Goal: Transaction & Acquisition: Download file/media

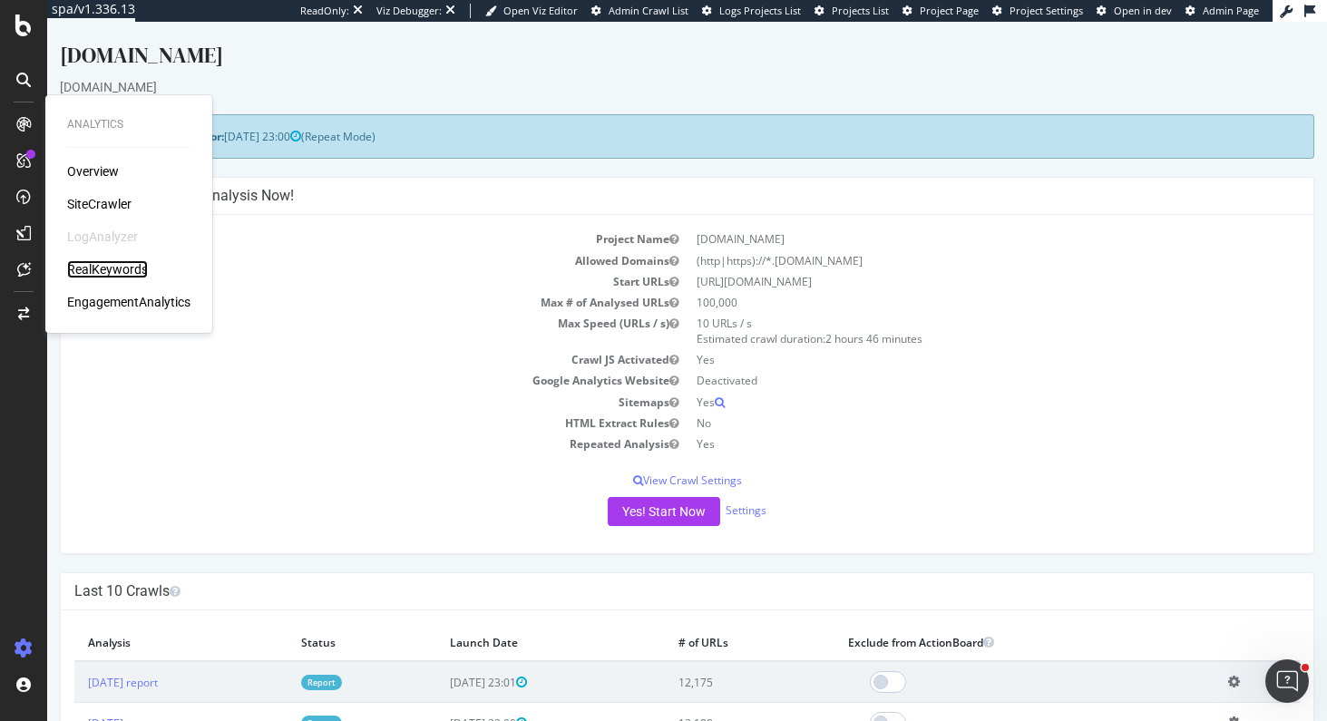
click at [122, 268] on div "RealKeywords" at bounding box center [107, 269] width 81 height 18
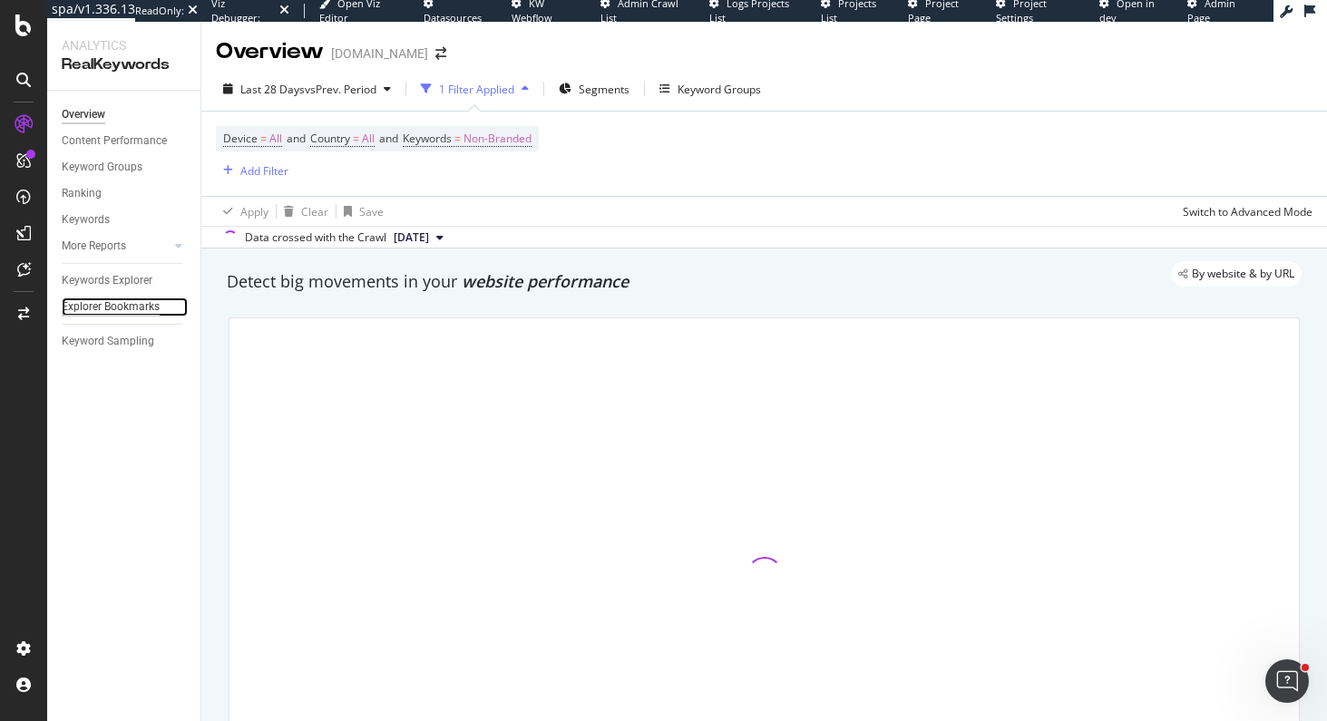
click at [133, 308] on div "Explorer Bookmarks" at bounding box center [111, 307] width 98 height 19
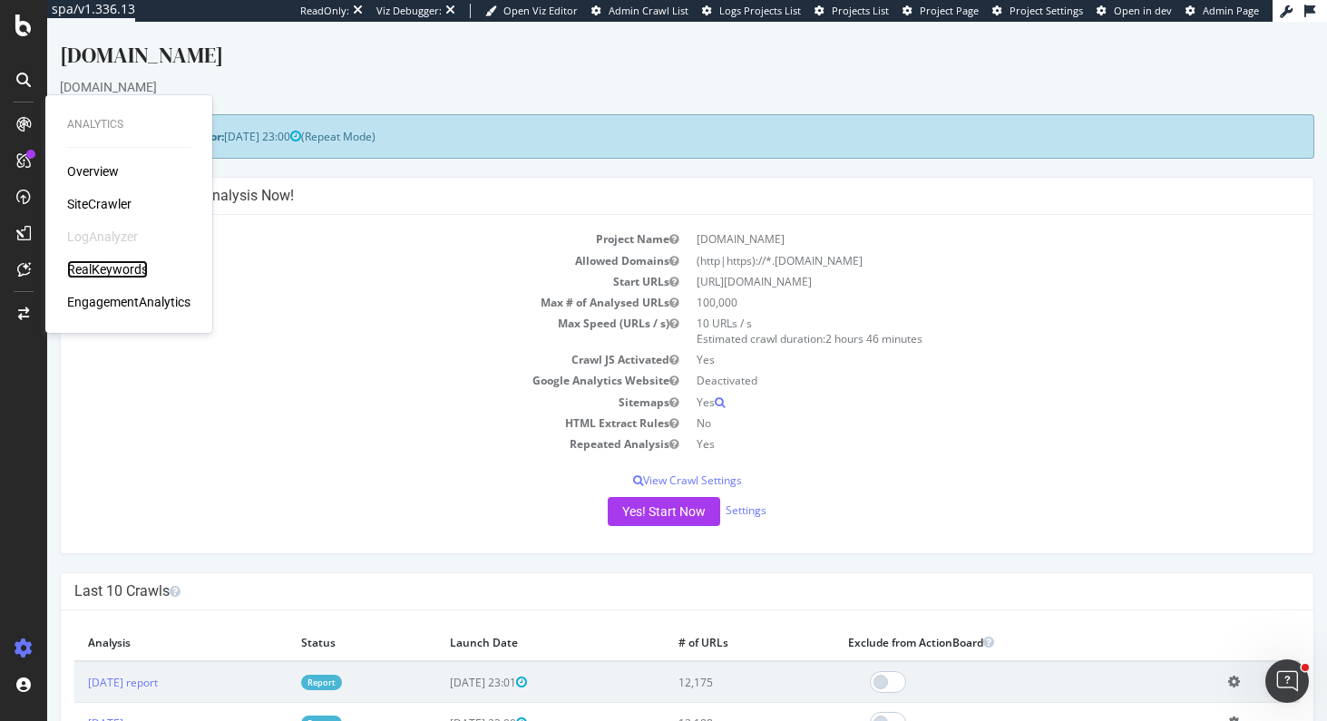
click at [114, 265] on div "RealKeywords" at bounding box center [107, 269] width 81 height 18
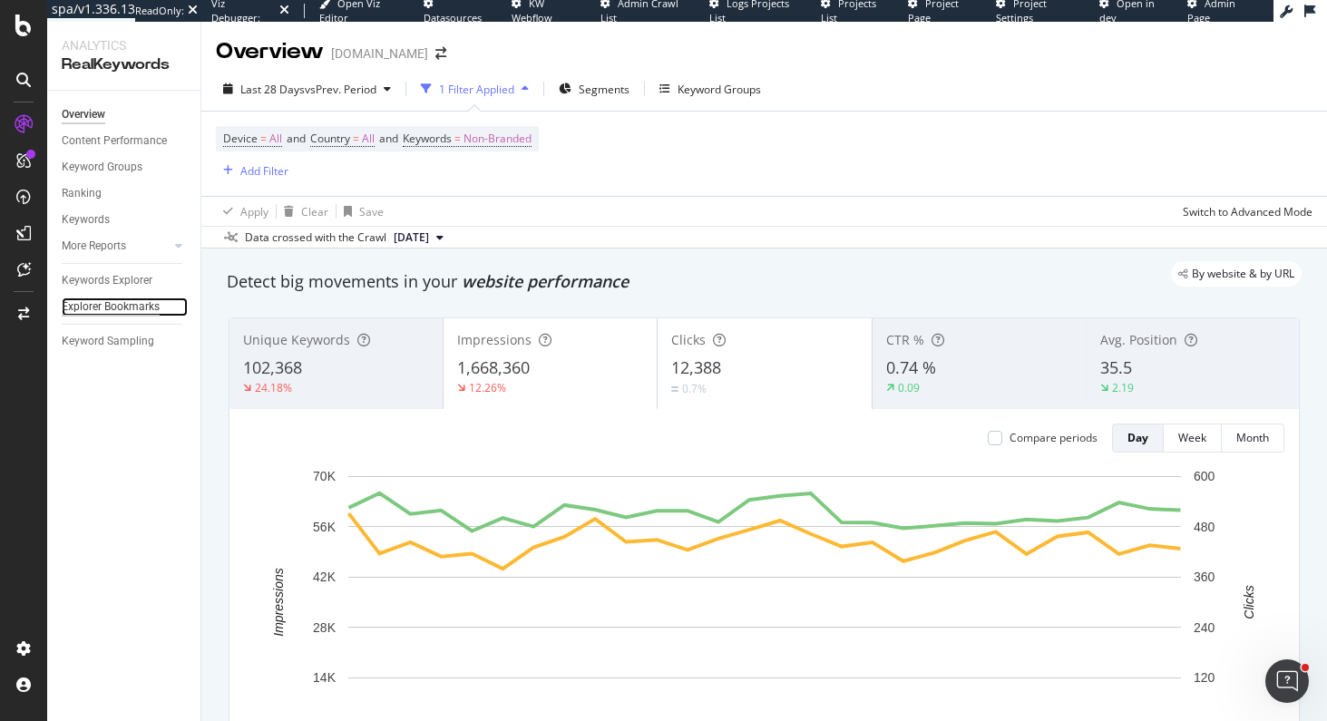
click at [132, 304] on div "Explorer Bookmarks" at bounding box center [111, 307] width 98 height 19
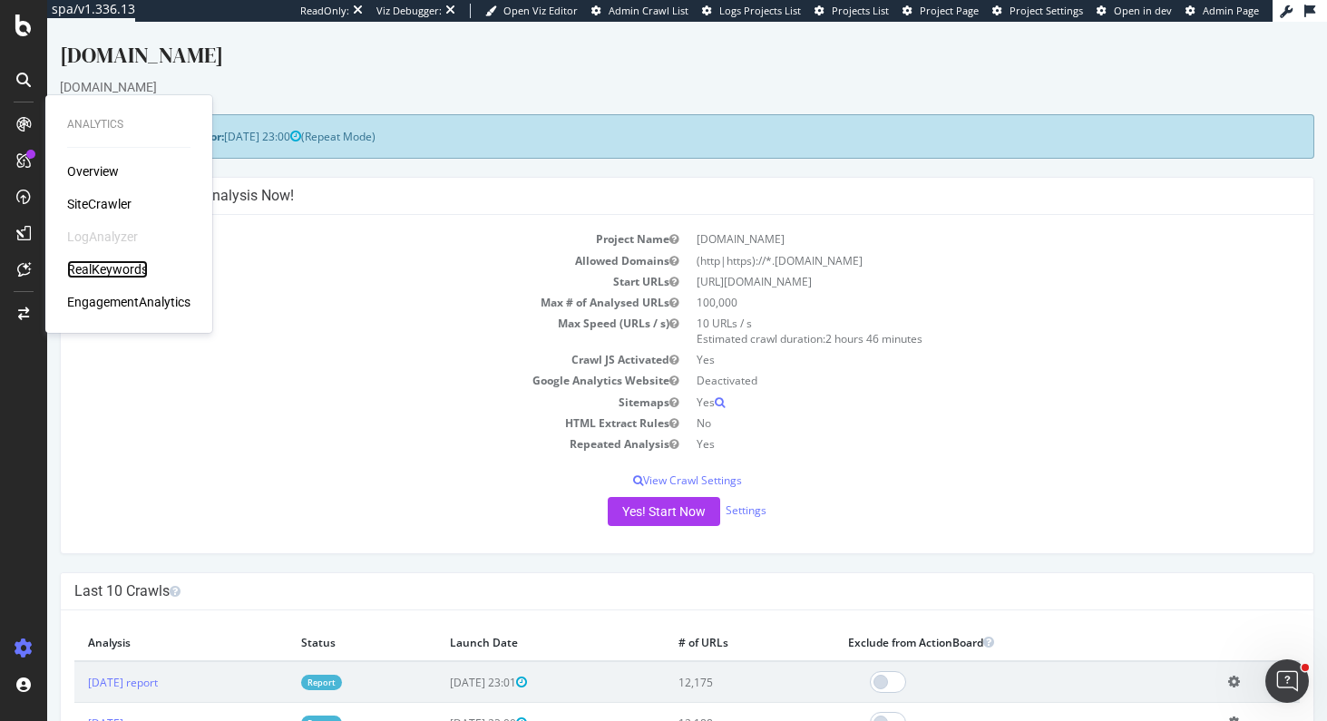
click at [109, 276] on div "RealKeywords" at bounding box center [107, 269] width 81 height 18
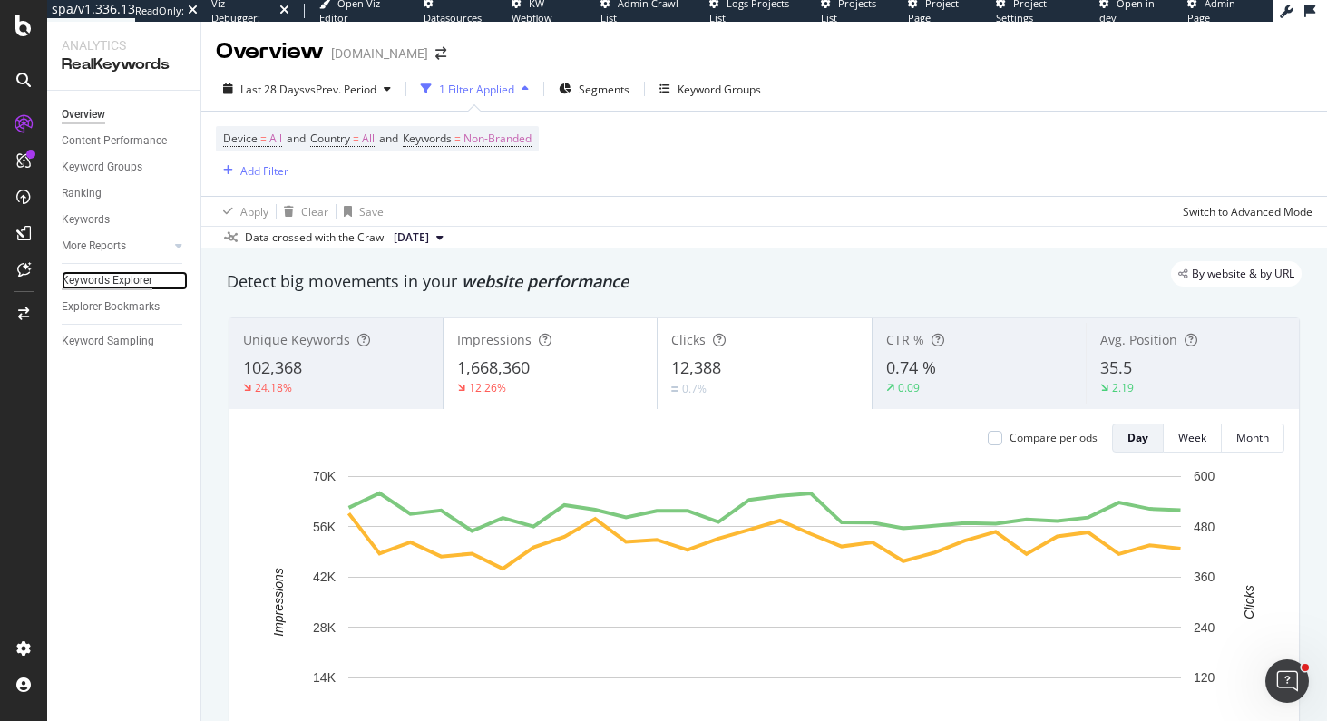
click at [121, 279] on div "Keywords Explorer" at bounding box center [107, 280] width 91 height 19
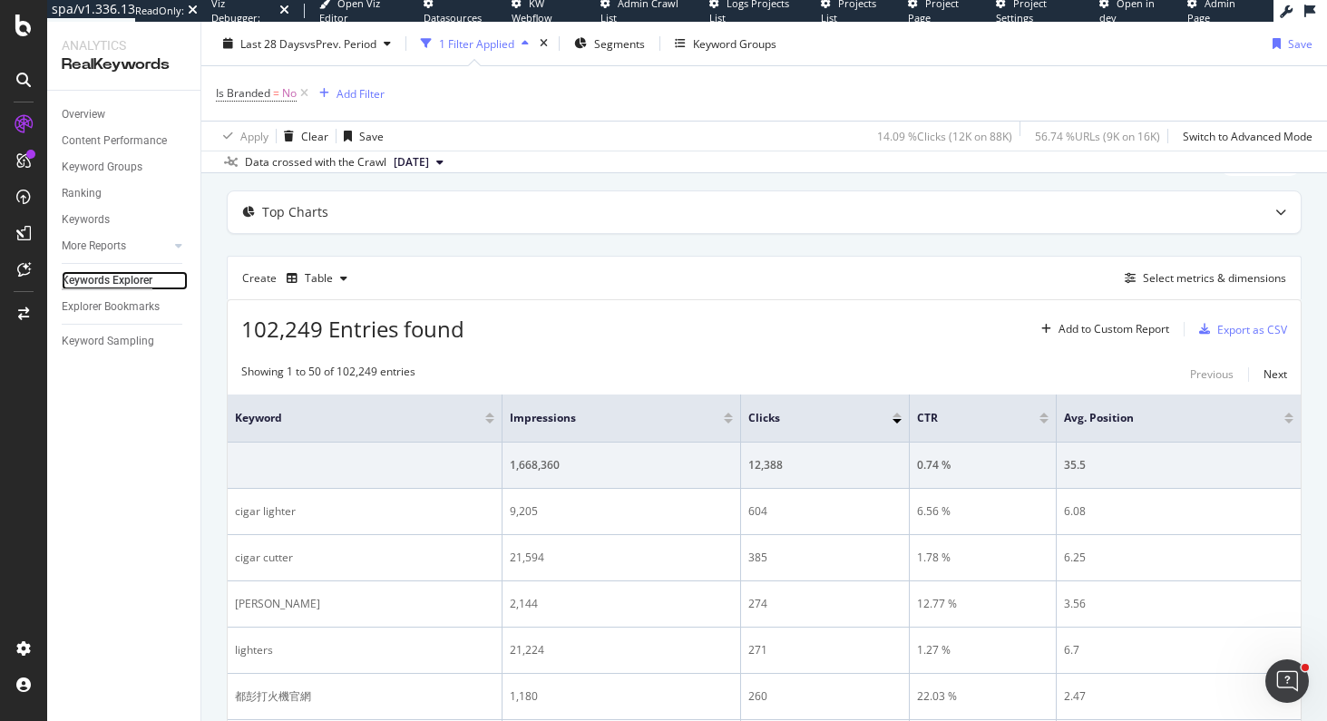
scroll to position [83, 0]
click at [1238, 325] on div "Export as CSV" at bounding box center [1253, 327] width 70 height 15
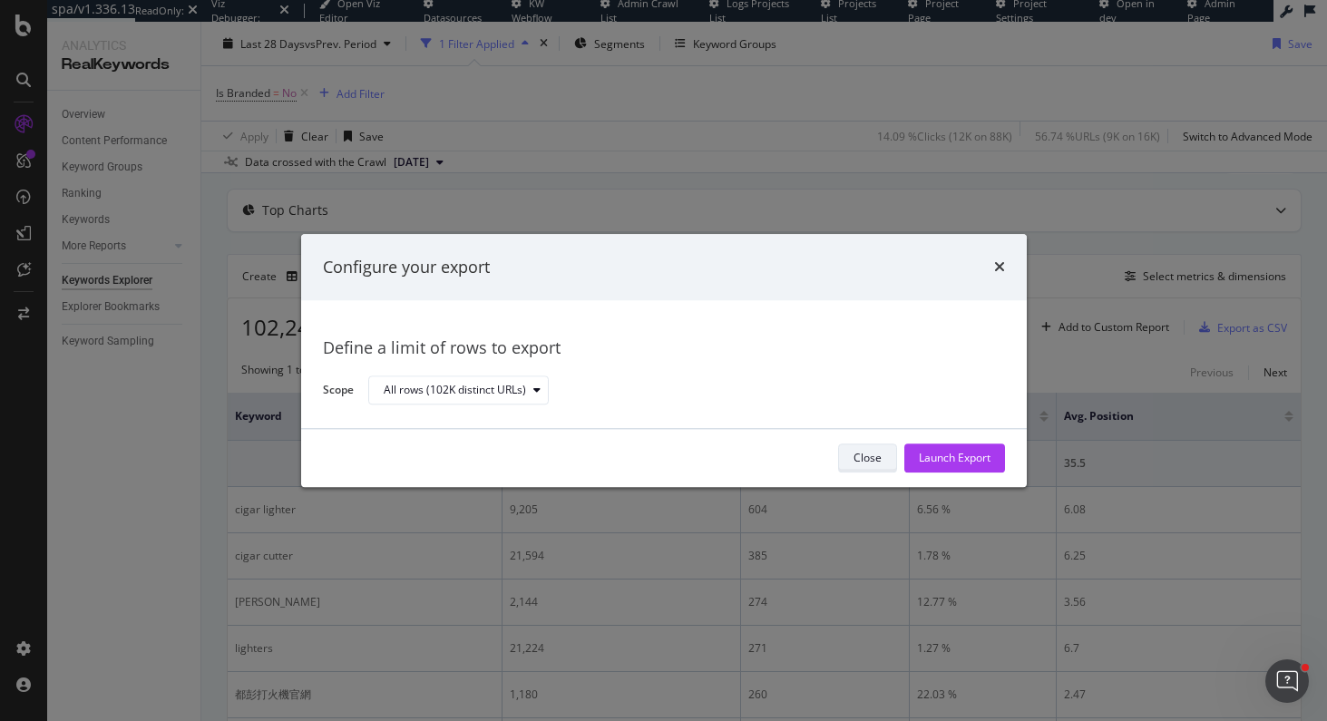
click at [880, 452] on button "Close" at bounding box center [867, 458] width 59 height 29
